Goal: Navigation & Orientation: Understand site structure

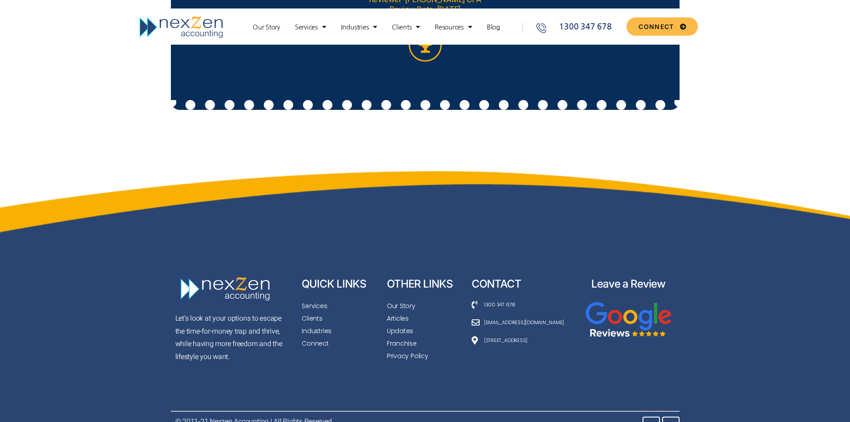
scroll to position [3288, 0]
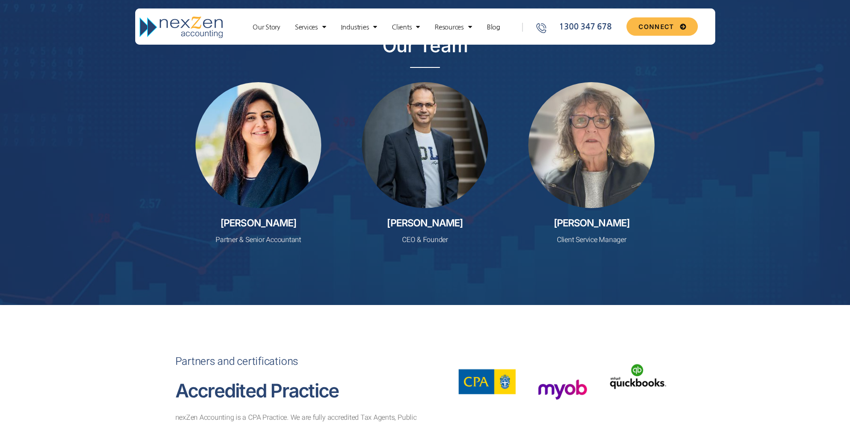
scroll to position [2395, 0]
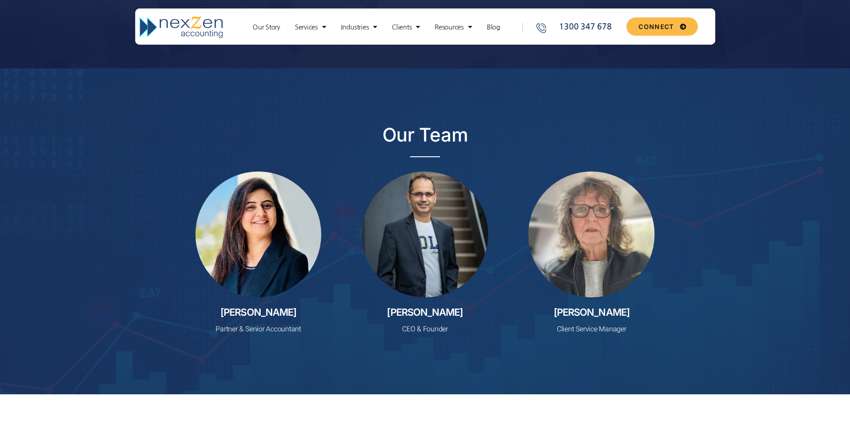
click at [433, 137] on h2 "Our Team" at bounding box center [425, 135] width 500 height 22
click at [431, 136] on h2 "Our Team" at bounding box center [425, 135] width 500 height 22
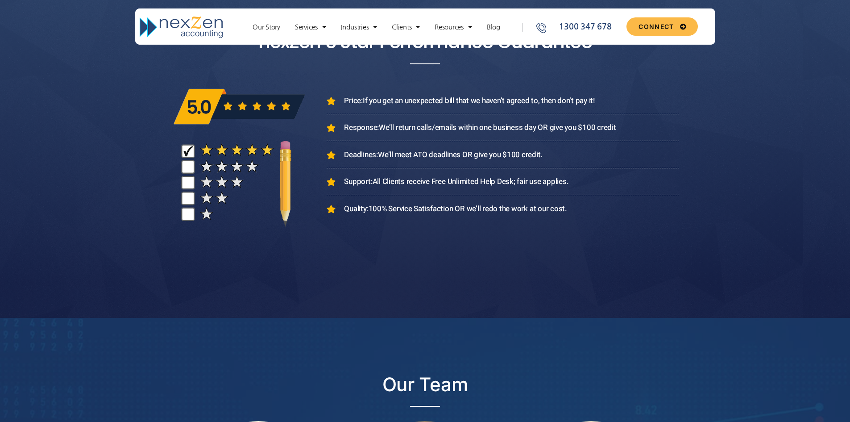
scroll to position [2127, 0]
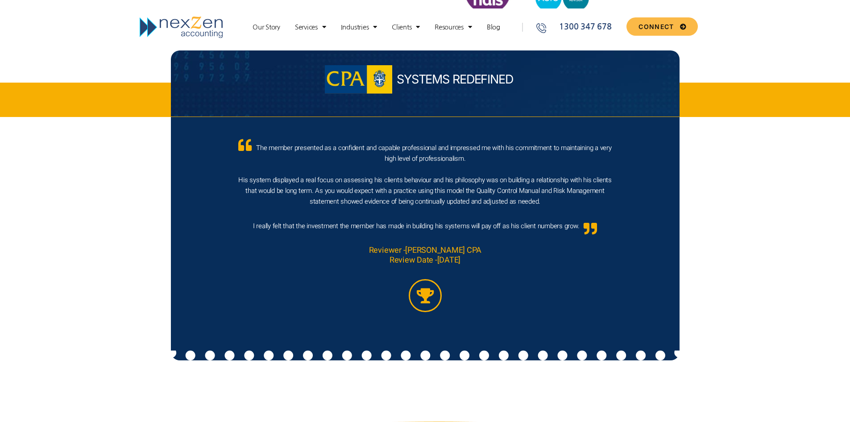
scroll to position [3020, 0]
